Goal: Information Seeking & Learning: Learn about a topic

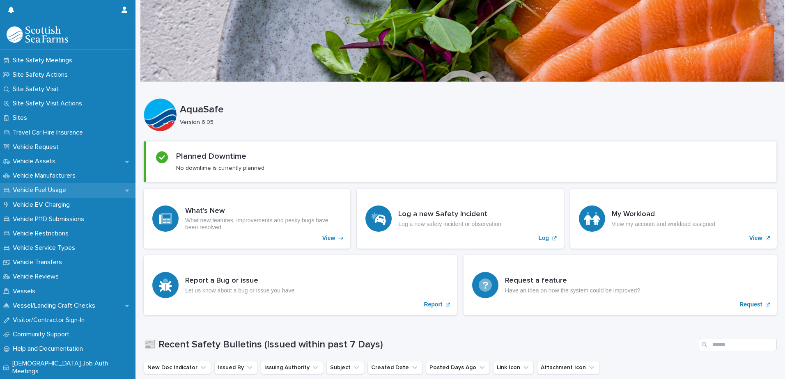
scroll to position [527, 0]
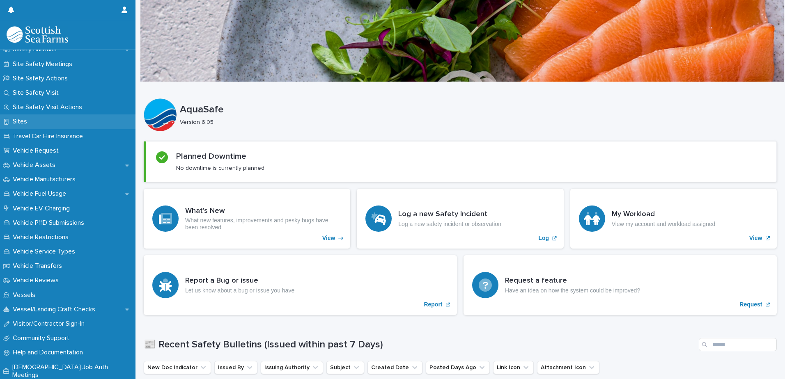
click at [22, 119] on p "Sites" at bounding box center [21, 122] width 24 height 8
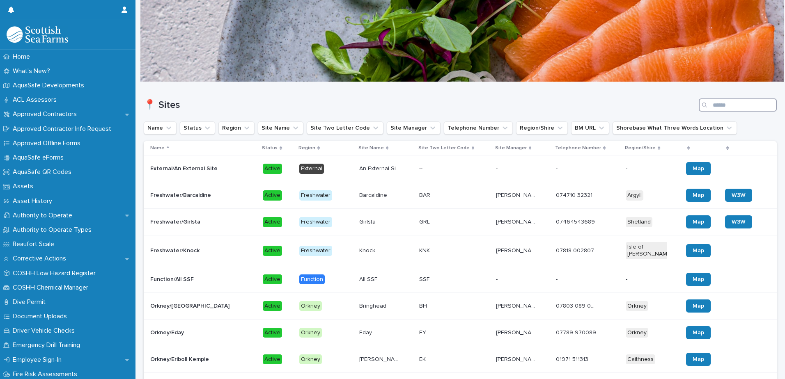
click at [719, 103] on input "Search" at bounding box center [737, 104] width 78 height 13
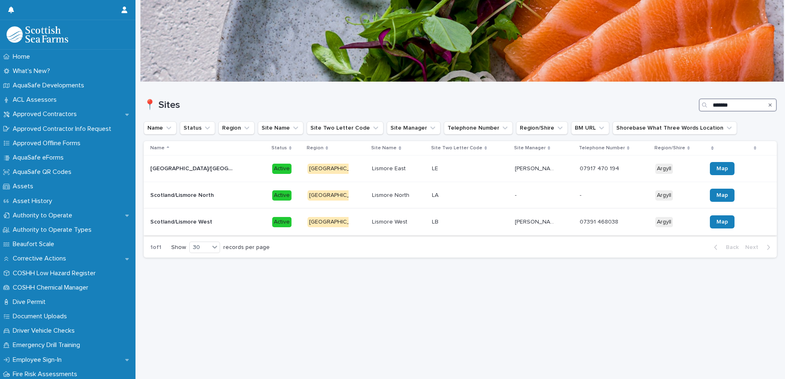
type input "*******"
click at [383, 218] on div "Lismore West Lismore West" at bounding box center [398, 222] width 53 height 14
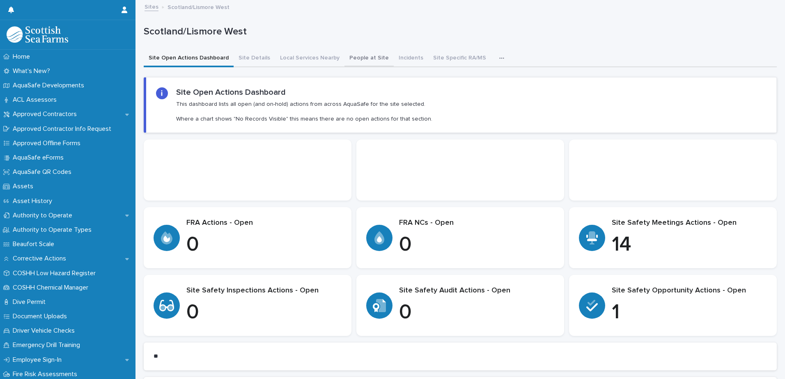
click at [359, 58] on button "People at Site" at bounding box center [368, 58] width 49 height 17
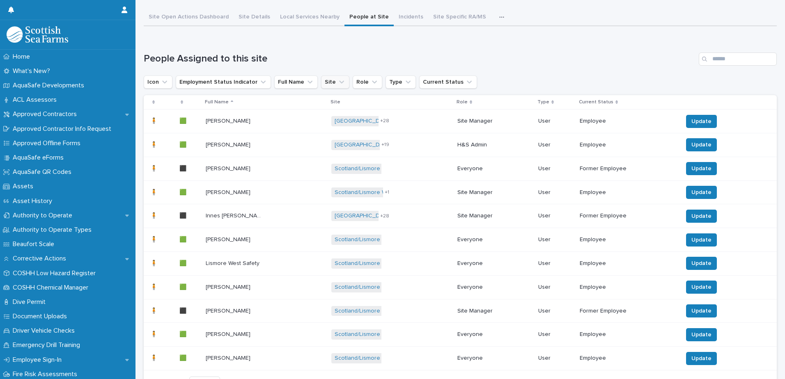
scroll to position [82, 0]
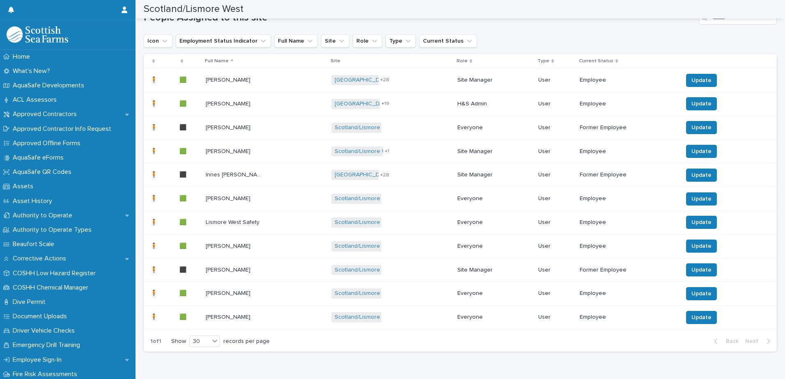
click at [264, 199] on p at bounding box center [235, 198] width 59 height 7
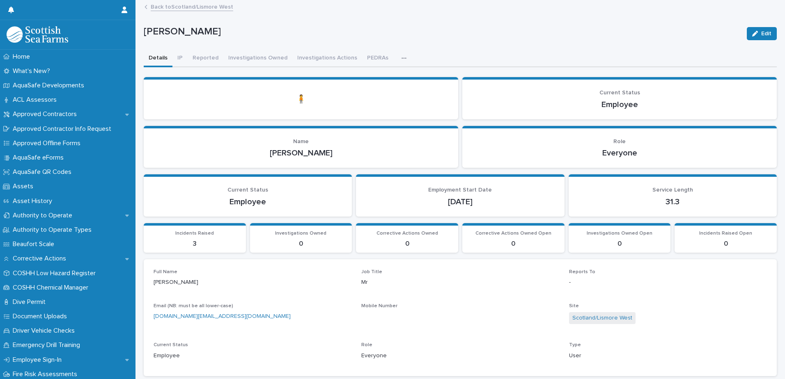
click at [401, 59] on div "button" at bounding box center [405, 58] width 8 height 6
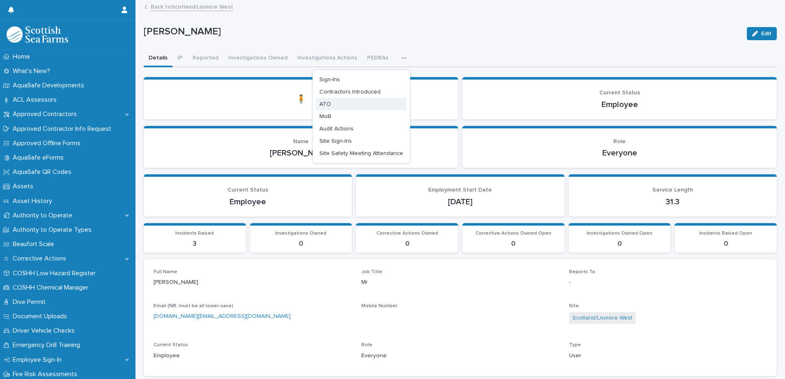
click at [332, 102] on button "ATO" at bounding box center [361, 104] width 90 height 12
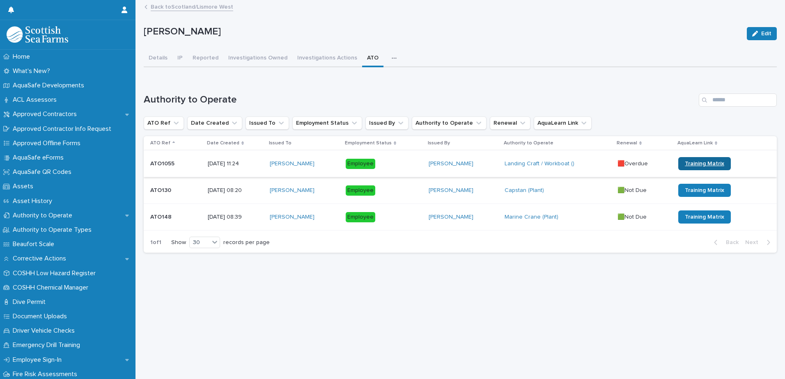
click at [684, 161] on span "Training Matrix" at bounding box center [703, 164] width 39 height 6
click at [338, 162] on td "[PERSON_NAME]" at bounding box center [304, 164] width 76 height 27
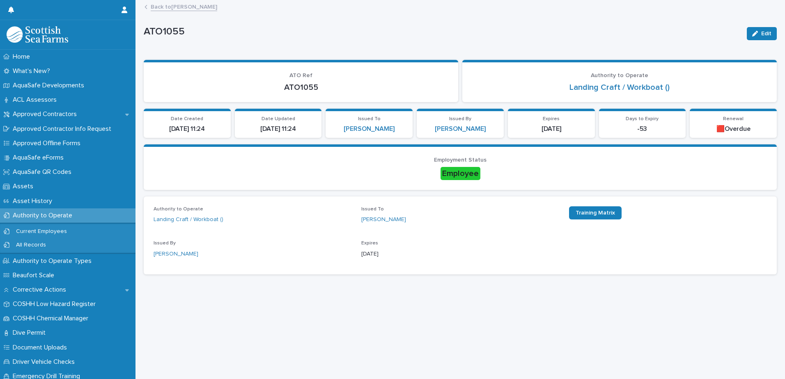
click at [163, 6] on link "Back to [PERSON_NAME]" at bounding box center [184, 6] width 66 height 9
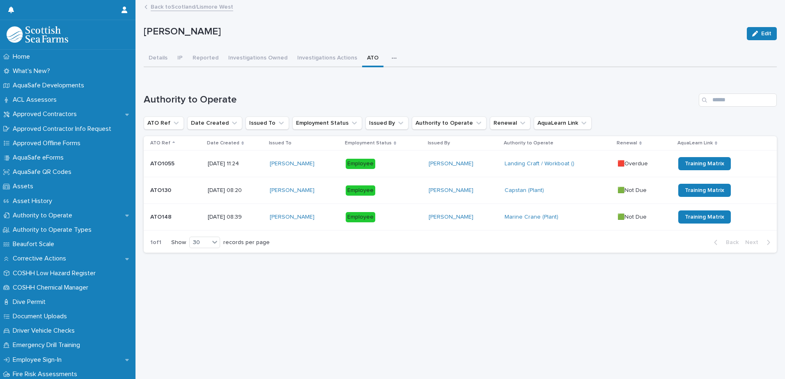
click at [167, 7] on link "Back to [GEOGRAPHIC_DATA]/Lismore West" at bounding box center [192, 6] width 82 height 9
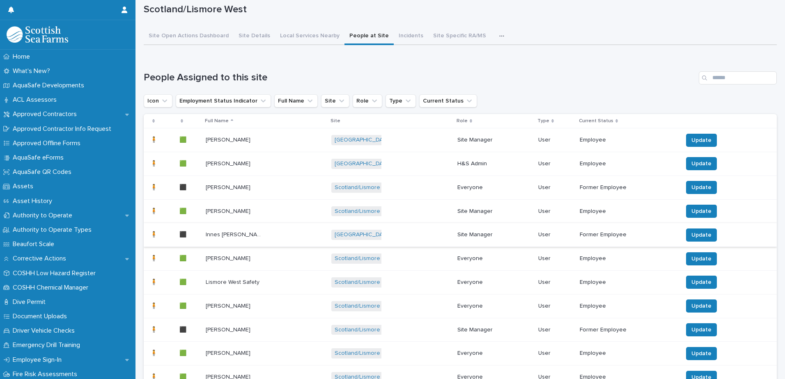
scroll to position [82, 0]
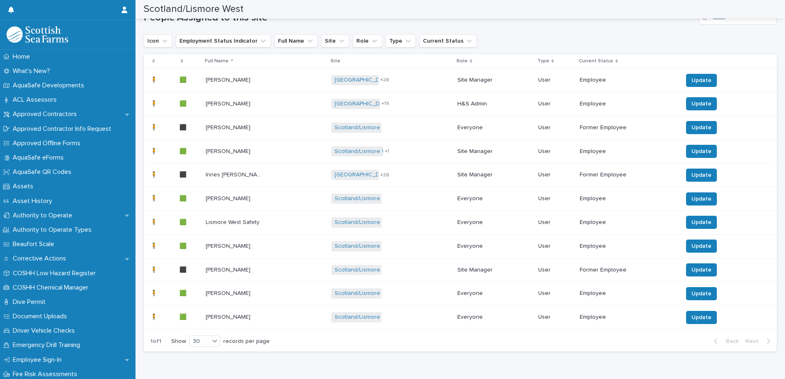
click at [274, 286] on td "[PERSON_NAME] [PERSON_NAME]" at bounding box center [265, 294] width 126 height 24
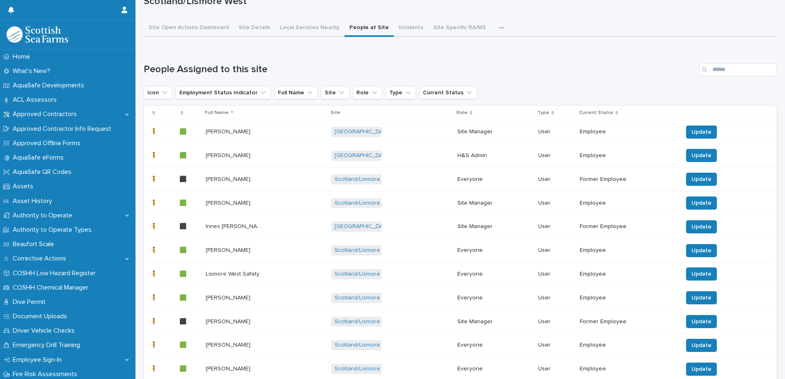
scroll to position [108, 0]
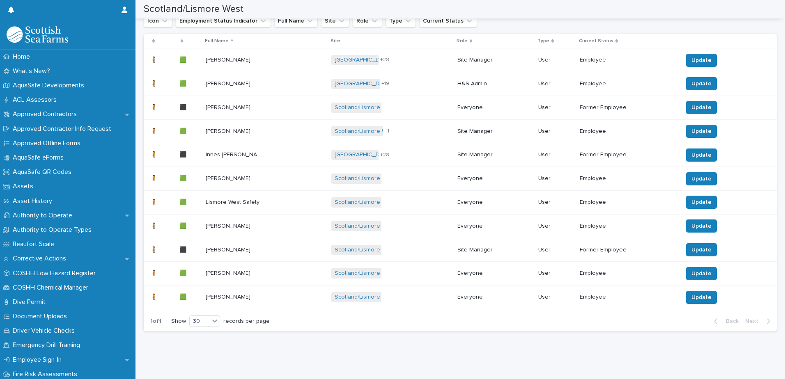
click at [278, 291] on div "[PERSON_NAME] [PERSON_NAME]" at bounding box center [265, 298] width 119 height 14
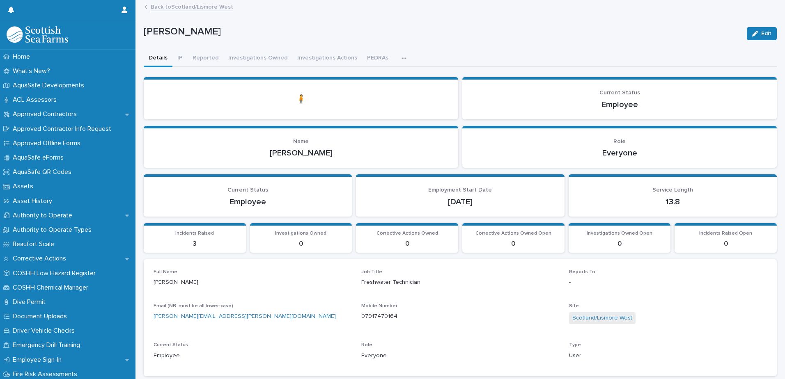
click at [401, 56] on icon "button" at bounding box center [403, 58] width 5 height 6
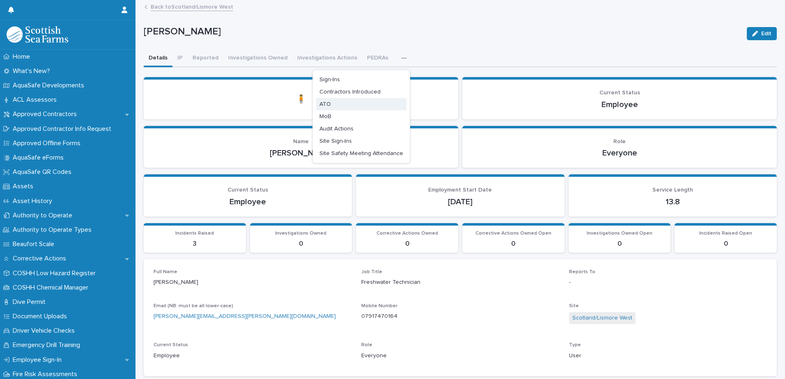
click at [333, 104] on button "ATO" at bounding box center [361, 104] width 90 height 12
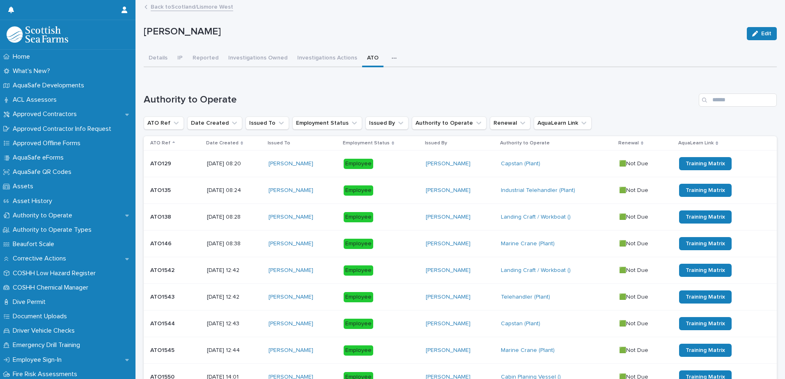
click at [167, 5] on link "Back to [GEOGRAPHIC_DATA]/Lismore West" at bounding box center [192, 6] width 82 height 9
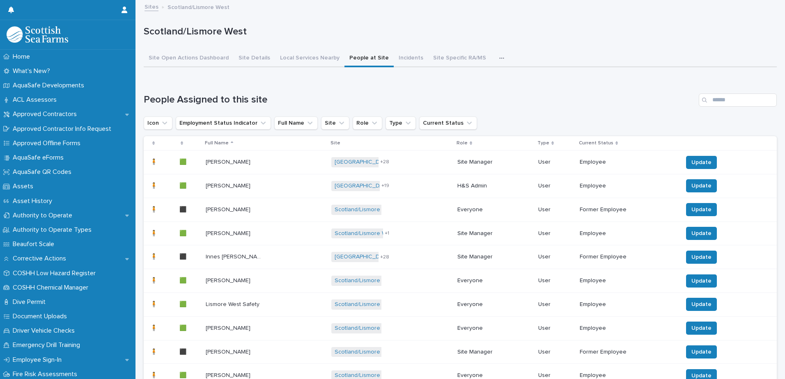
click at [151, 5] on link "Sites" at bounding box center [151, 6] width 14 height 9
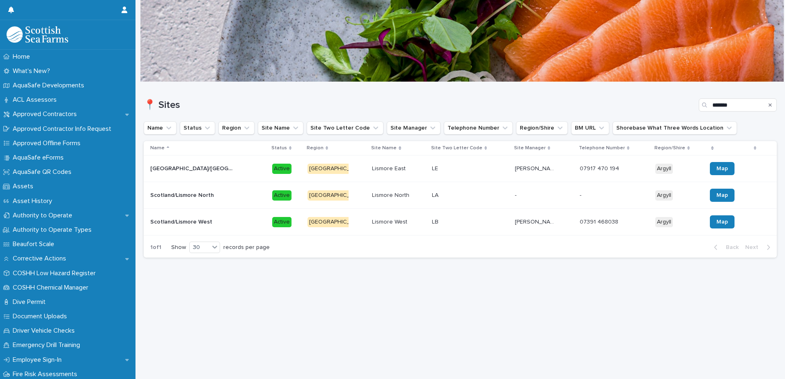
click at [224, 217] on div "[GEOGRAPHIC_DATA]/Lismore [GEOGRAPHIC_DATA]/[GEOGRAPHIC_DATA] West" at bounding box center [207, 222] width 115 height 14
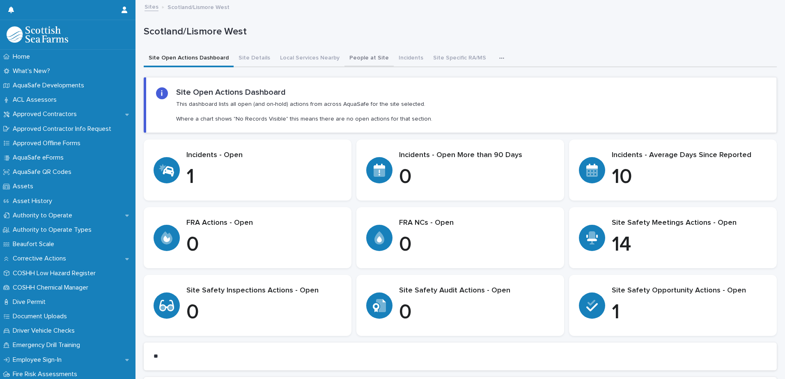
click at [355, 60] on button "People at Site" at bounding box center [368, 58] width 49 height 17
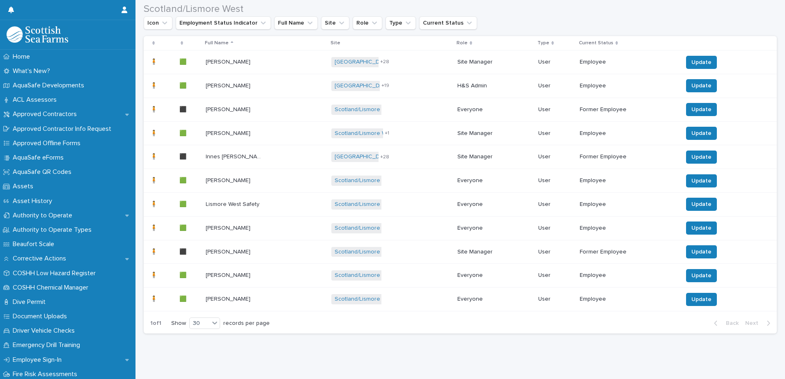
scroll to position [108, 0]
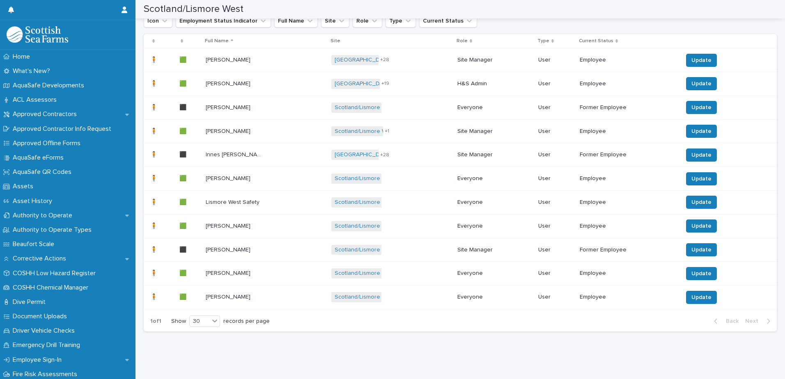
click at [277, 268] on div "[PERSON_NAME] [PERSON_NAME]" at bounding box center [265, 274] width 119 height 14
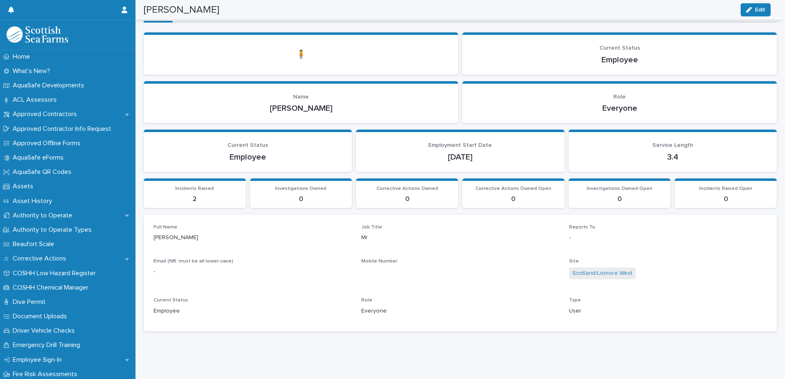
scroll to position [11, 0]
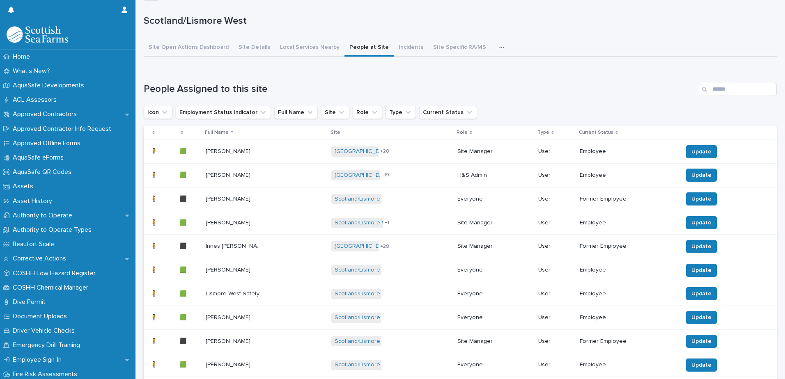
click at [263, 224] on p at bounding box center [235, 223] width 59 height 7
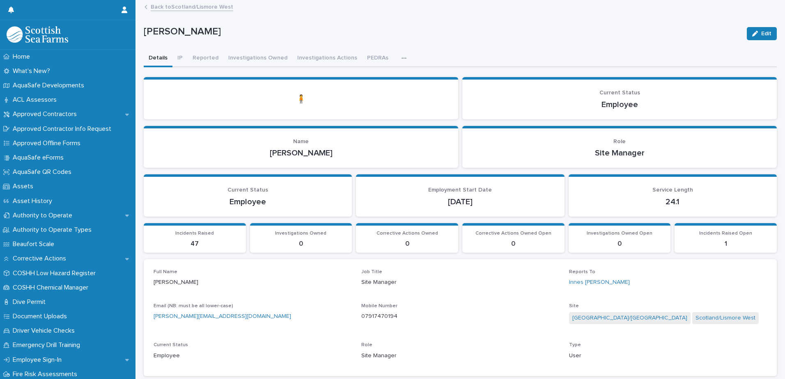
click at [396, 60] on button "button" at bounding box center [405, 58] width 18 height 16
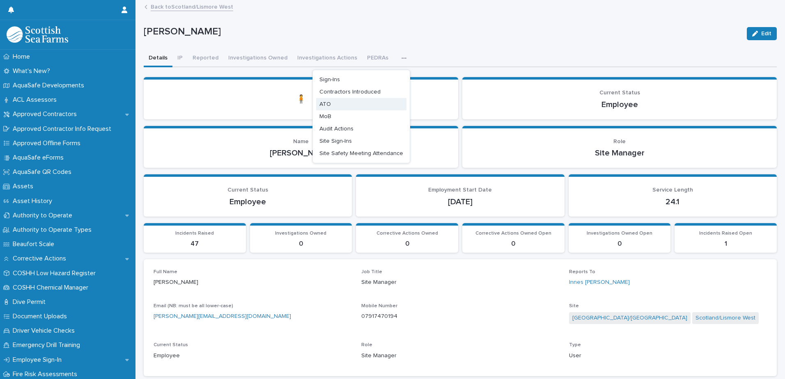
click at [325, 104] on span "ATO" at bounding box center [324, 104] width 11 height 6
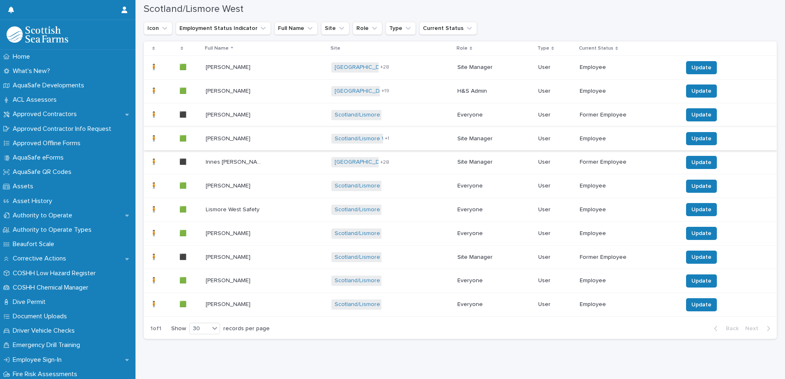
scroll to position [108, 0]
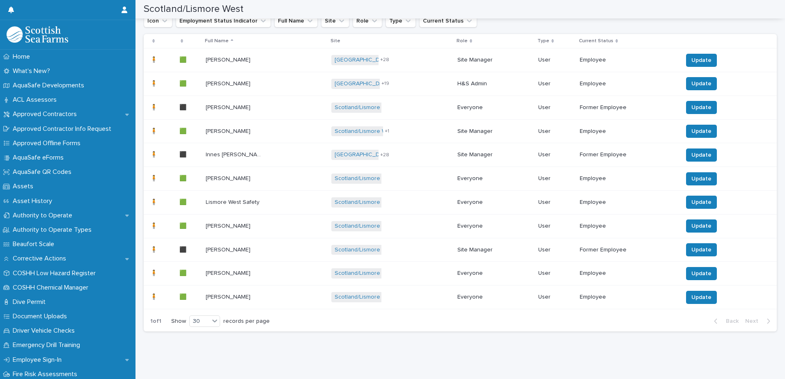
click at [290, 220] on div "[PERSON_NAME] [PERSON_NAME]" at bounding box center [265, 227] width 119 height 14
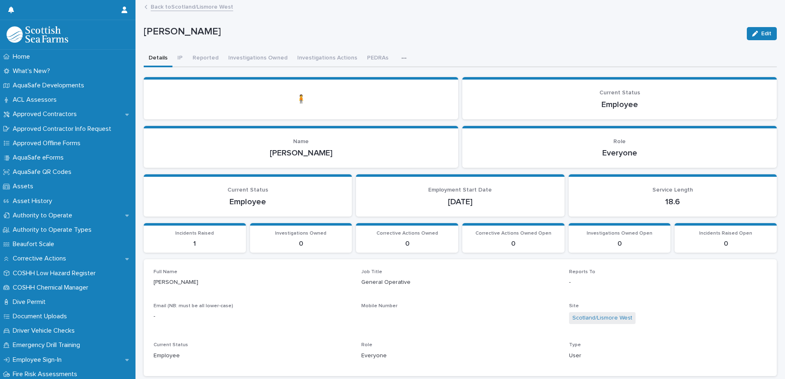
click at [401, 58] on icon "button" at bounding box center [403, 57] width 5 height 1
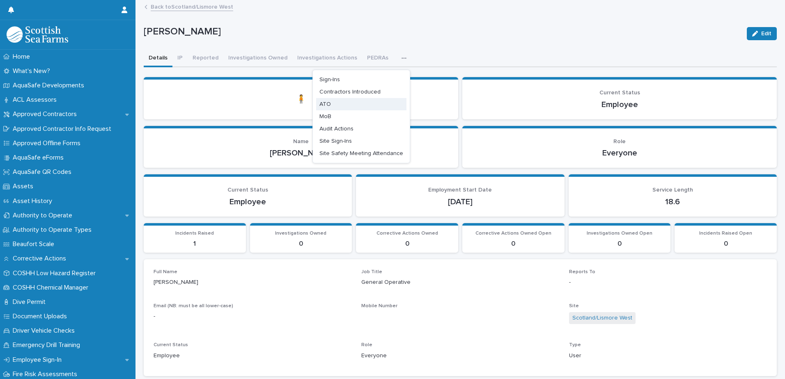
click at [334, 99] on button "ATO" at bounding box center [361, 104] width 90 height 12
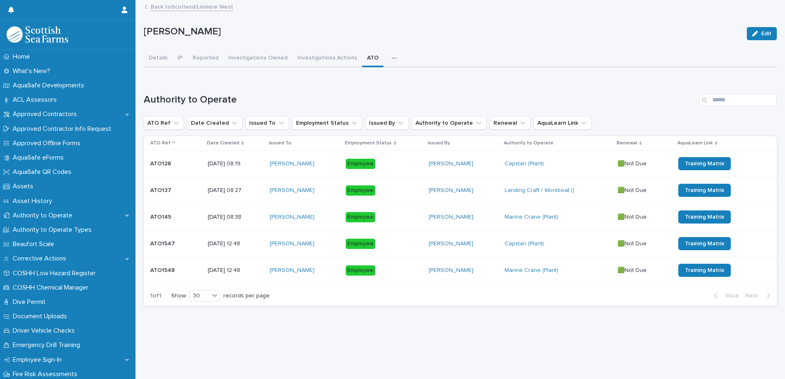
click at [172, 10] on link "Back to [GEOGRAPHIC_DATA]/Lismore West" at bounding box center [192, 6] width 82 height 9
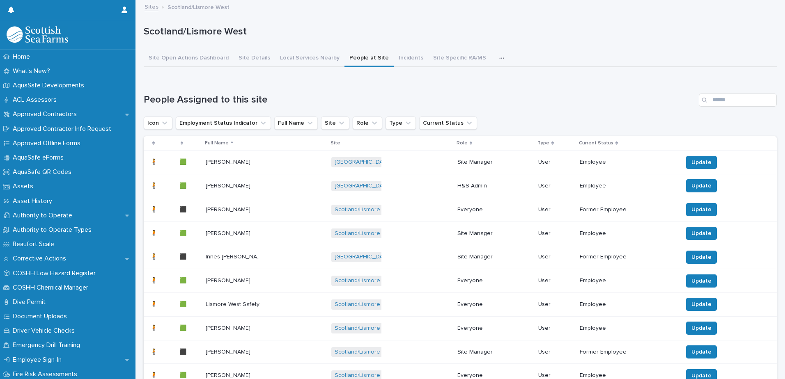
click at [499, 59] on icon "button" at bounding box center [501, 58] width 5 height 6
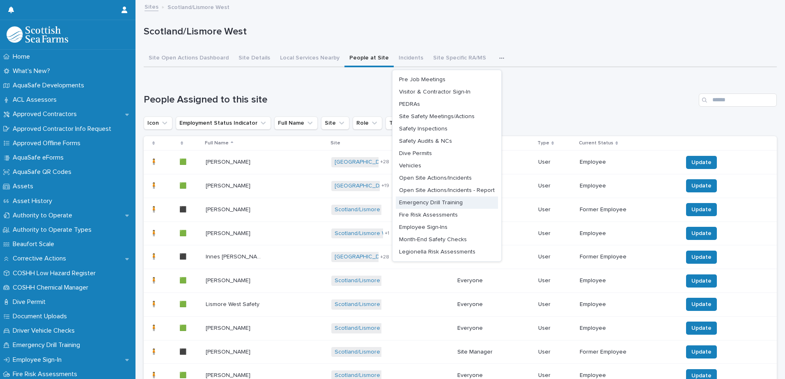
click at [455, 203] on span "Emergency Drill Training" at bounding box center [431, 203] width 64 height 6
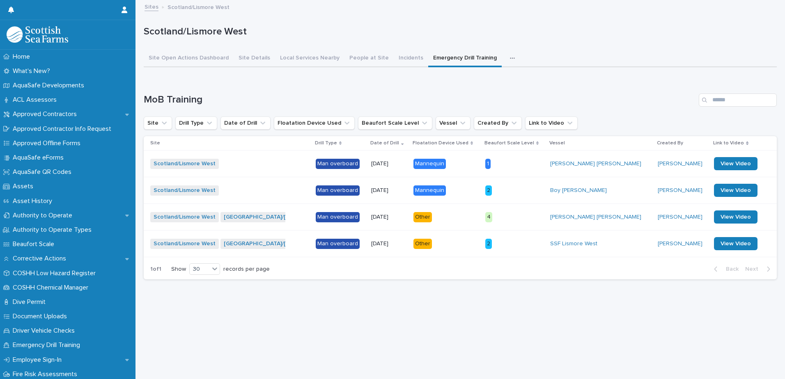
click at [510, 58] on icon "button" at bounding box center [512, 57] width 5 height 1
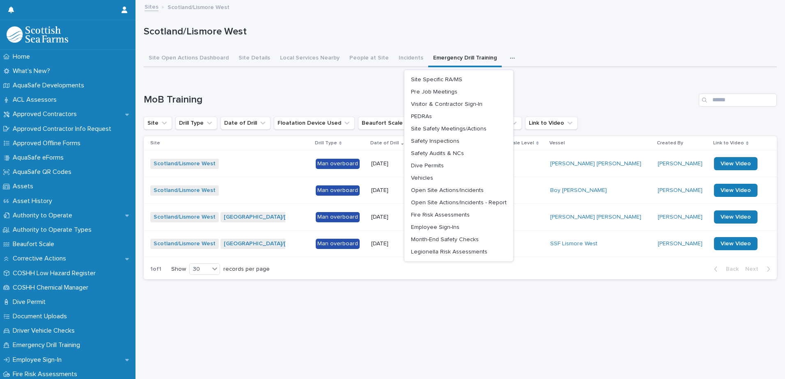
click at [386, 285] on div "Loading... Saving… MoB Training Site Drill Type Date of Drill Floatation Device…" at bounding box center [460, 181] width 633 height 209
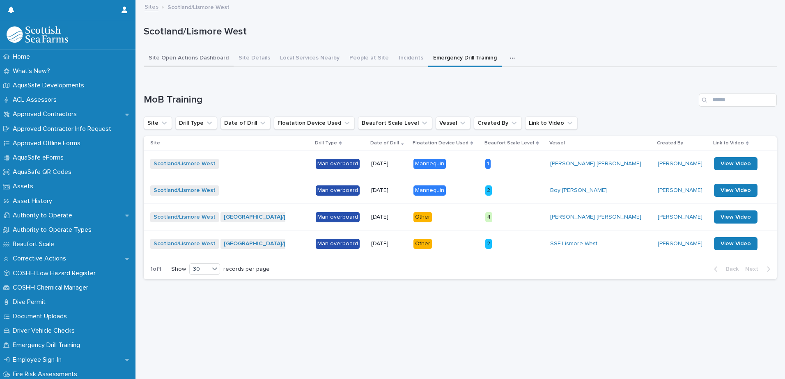
click at [186, 60] on button "Site Open Actions Dashboard" at bounding box center [189, 58] width 90 height 17
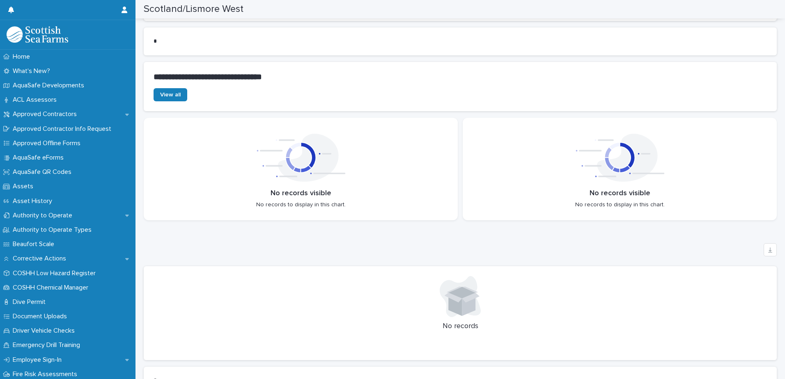
scroll to position [2216, 0]
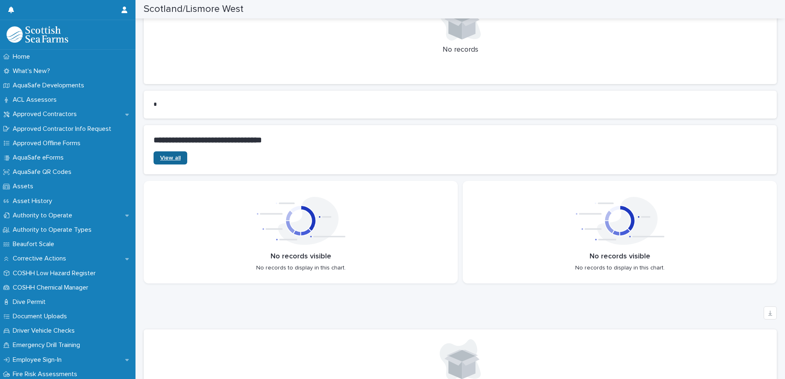
click at [176, 155] on span "View all" at bounding box center [170, 158] width 21 height 6
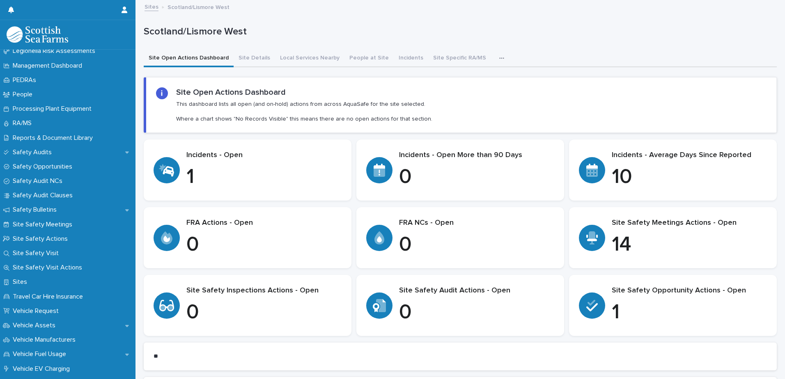
scroll to position [363, 0]
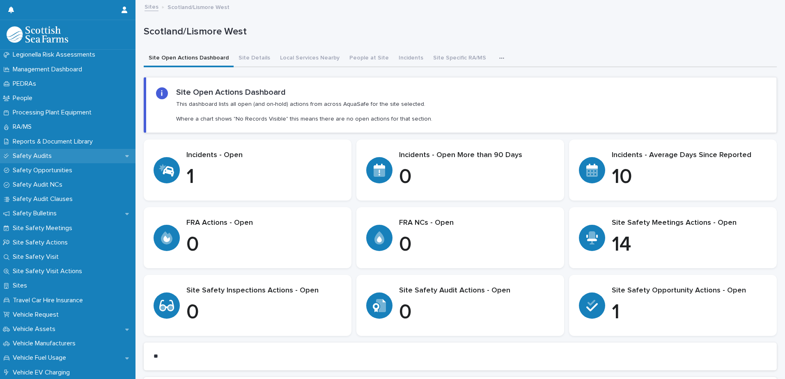
click at [30, 157] on p "Safety Audits" at bounding box center [33, 156] width 49 height 8
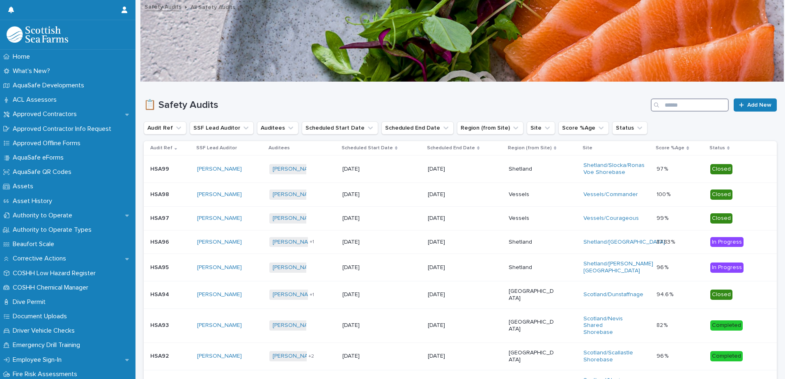
click at [673, 101] on input "Search" at bounding box center [689, 104] width 78 height 13
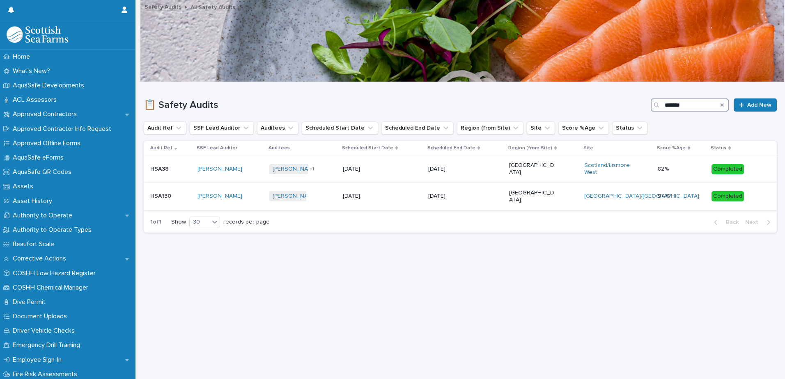
type input "*******"
click at [394, 196] on div "10/7/2024" at bounding box center [382, 197] width 79 height 14
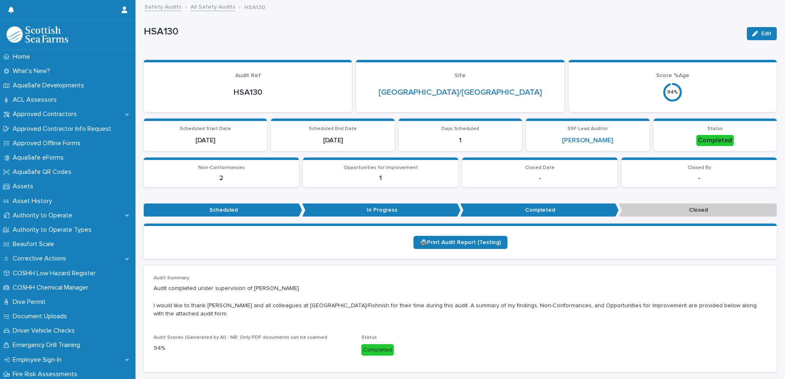
click at [170, 7] on link "Safety Audits" at bounding box center [162, 6] width 37 height 9
